Goal: Transaction & Acquisition: Register for event/course

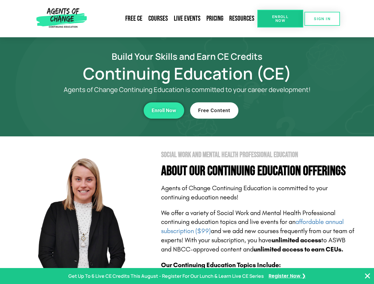
click at [187, 142] on section "Social Work and Mental Health Professional Education About Our Continuing Educa…" at bounding box center [187, 260] width 374 height 248
click at [280, 19] on span "Enroll Now" at bounding box center [280, 19] width 27 height 8
click at [322, 19] on span "SIGN IN" at bounding box center [322, 19] width 17 height 4
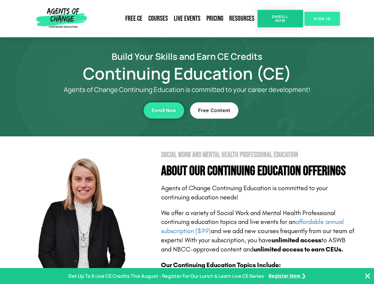
click at [103, 110] on div "Enroll Now" at bounding box center [102, 110] width 163 height 16
click at [164, 110] on span "Enroll Now" at bounding box center [163, 110] width 25 height 5
click at [271, 110] on div "Free Content" at bounding box center [271, 110] width 163 height 16
